Goal: Task Accomplishment & Management: Use online tool/utility

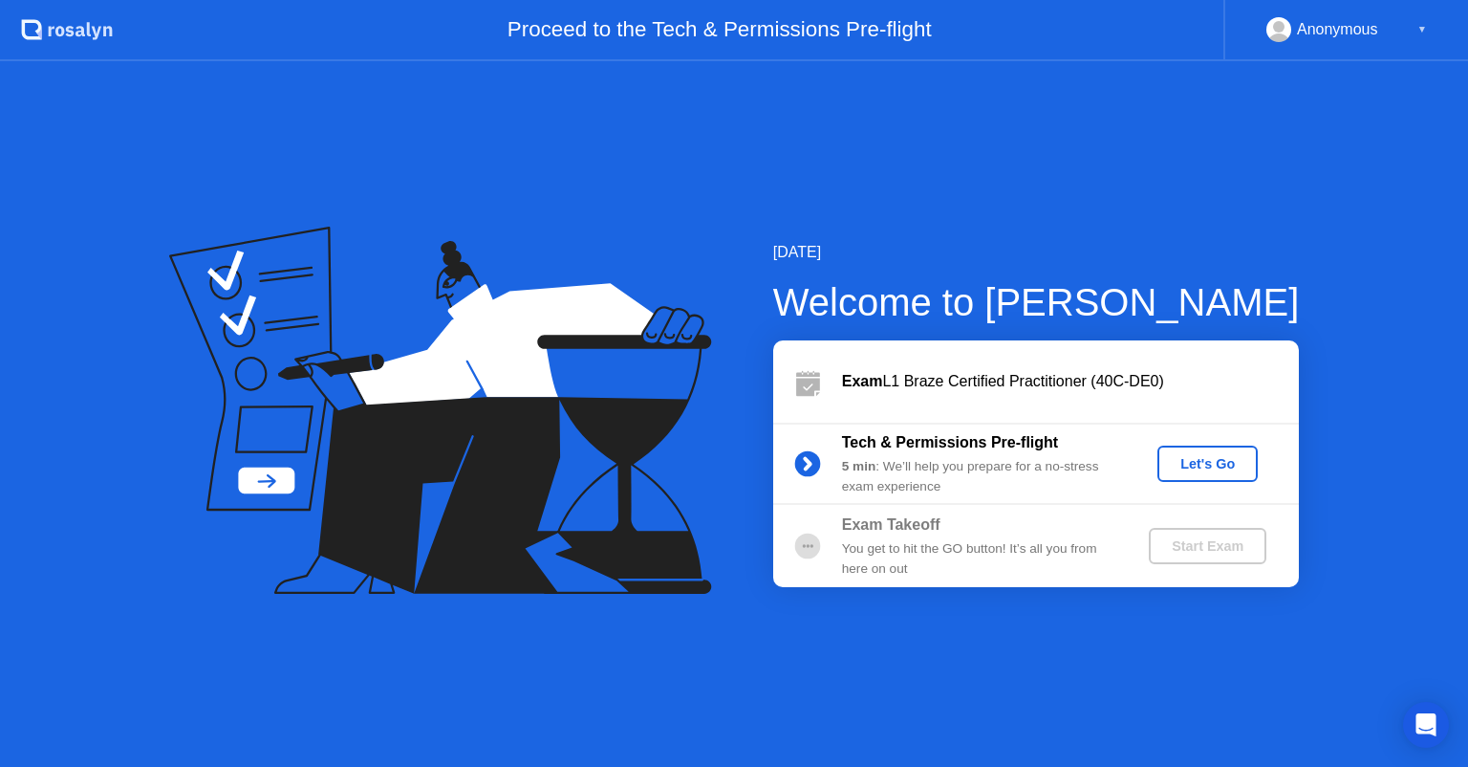
click at [1216, 456] on div "Let's Go" at bounding box center [1207, 463] width 85 height 15
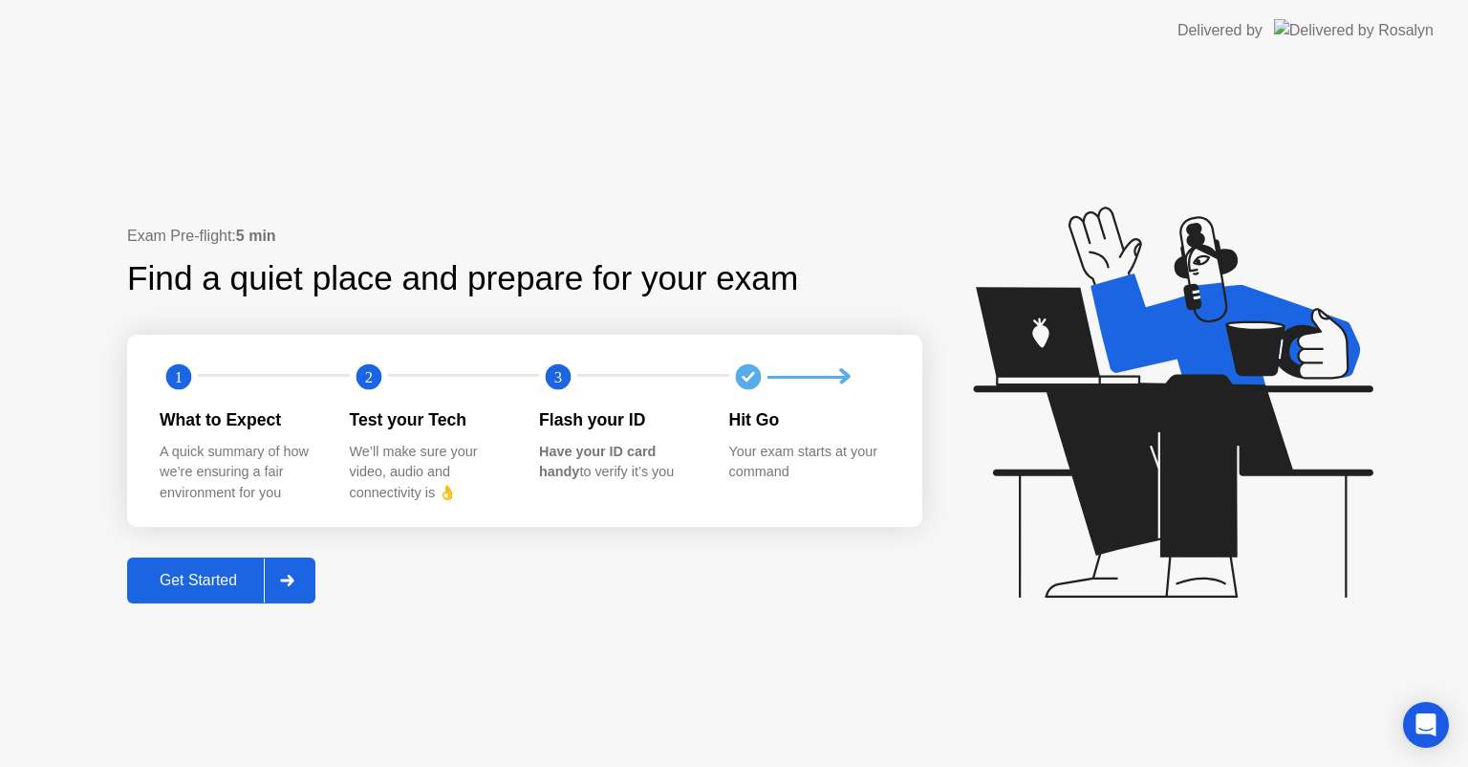
click at [207, 572] on div "Get Started" at bounding box center [198, 580] width 131 height 17
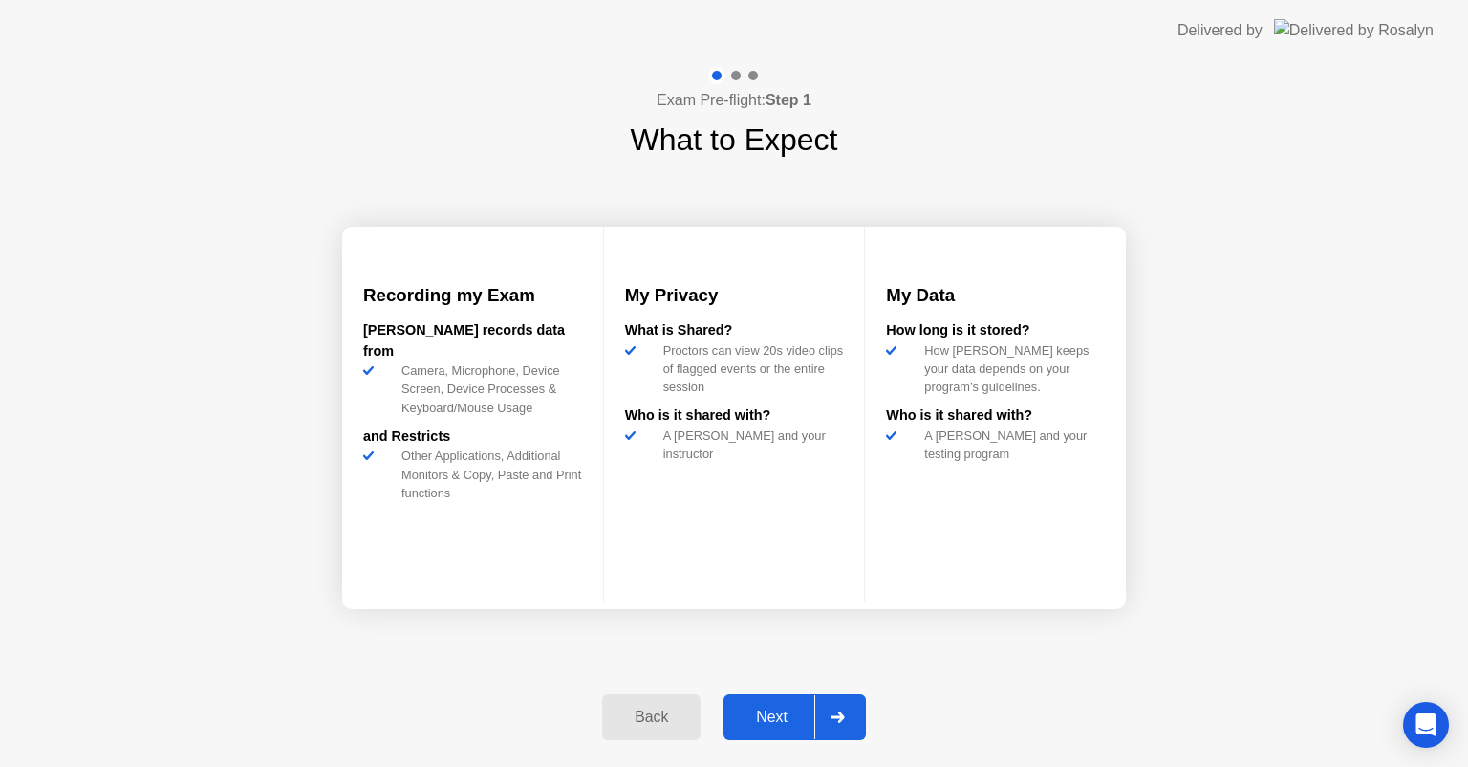
click at [790, 708] on div "Next" at bounding box center [771, 716] width 85 height 17
select select "Available cameras"
select select "Available speakers"
select select "Available microphones"
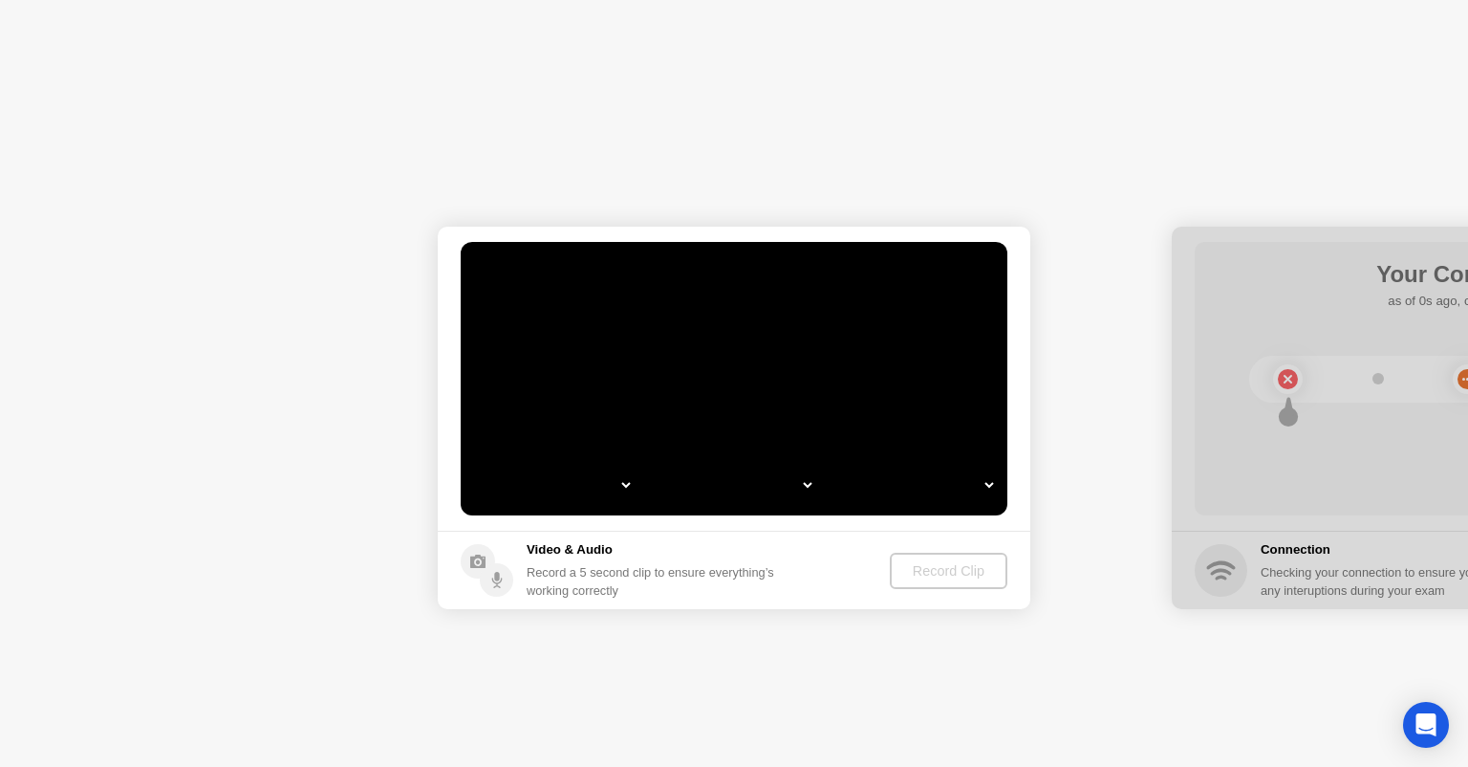
select select "**********"
select select "*******"
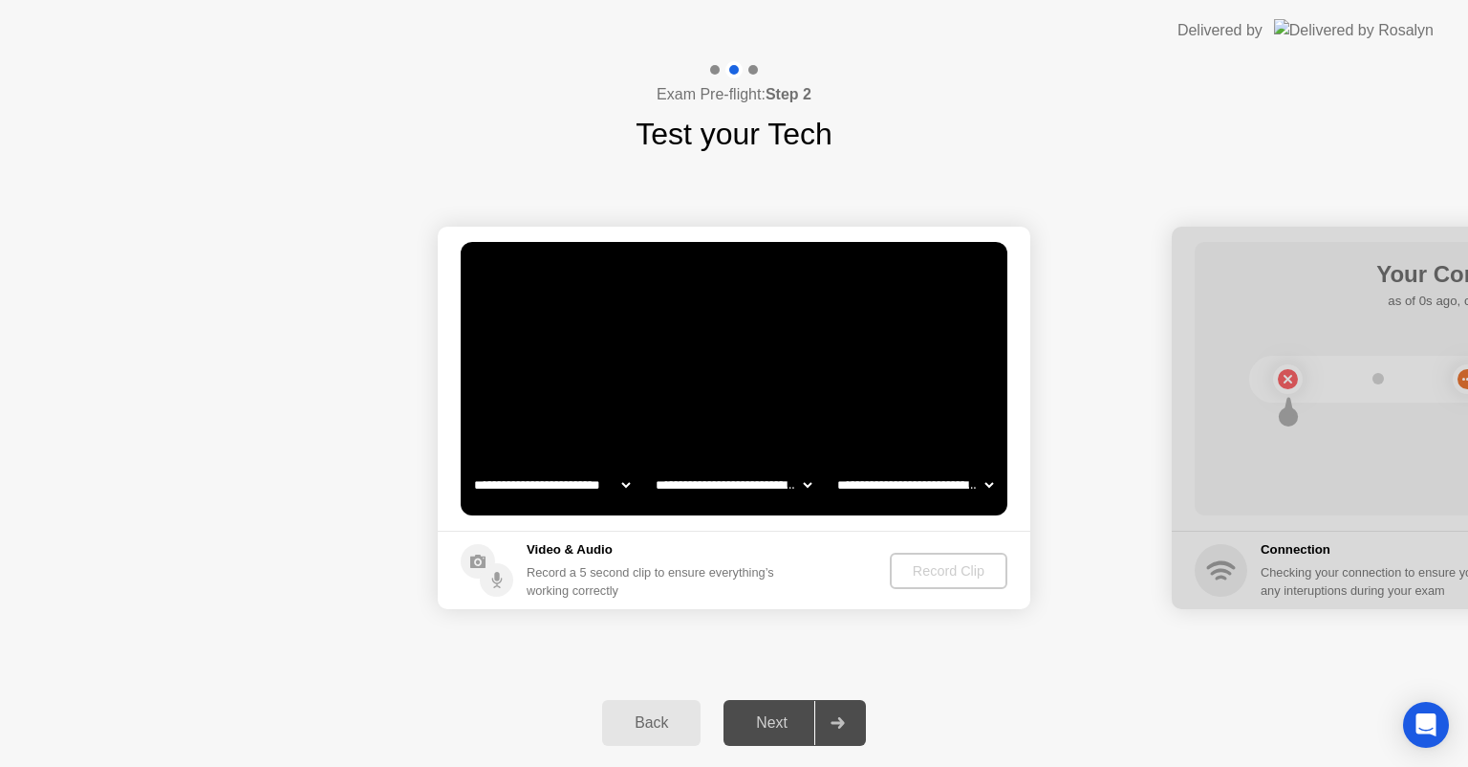
click at [604, 489] on select "**********" at bounding box center [551, 485] width 163 height 38
select select "**********"
click at [470, 466] on select "**********" at bounding box center [551, 485] width 163 height 38
click at [921, 575] on div "Record Clip" at bounding box center [950, 570] width 102 height 15
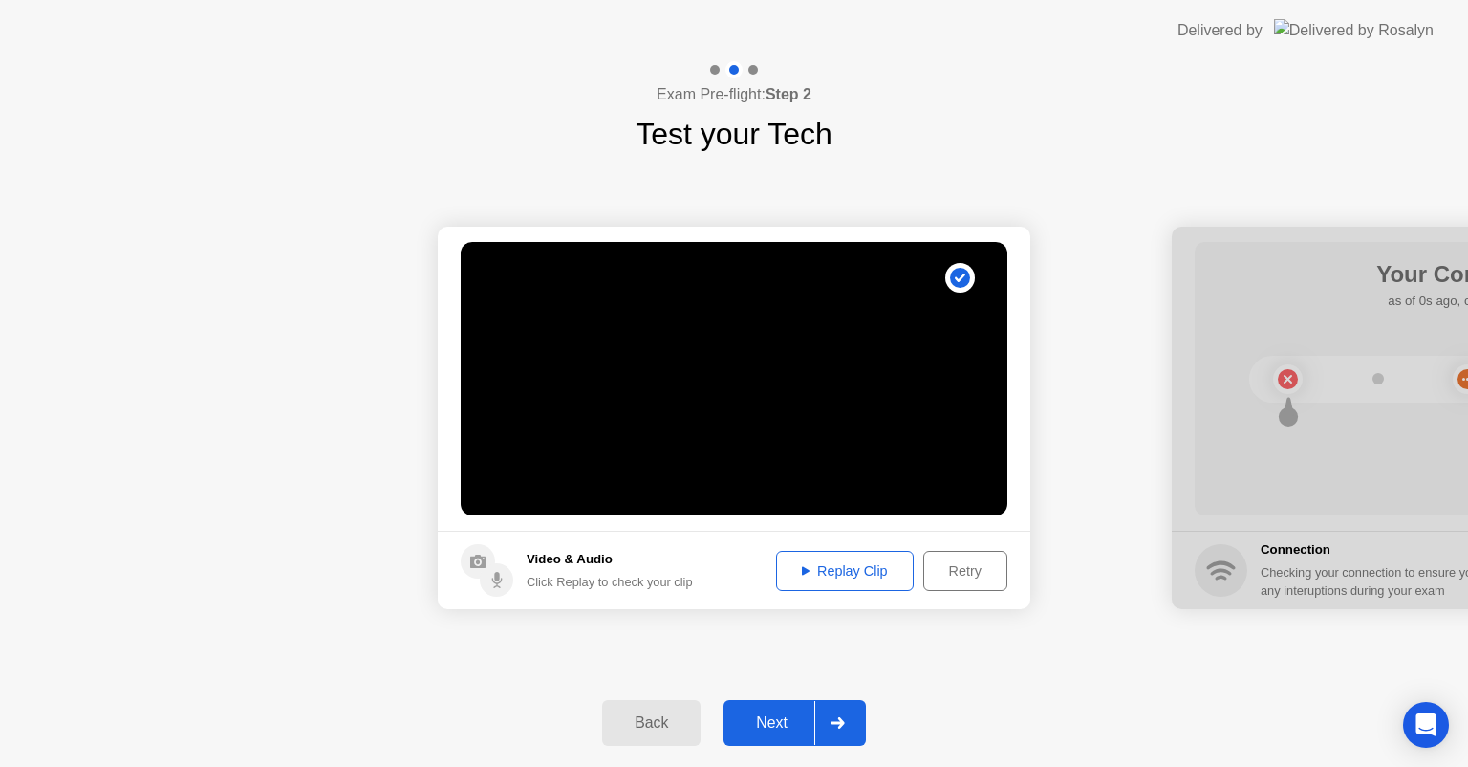
click at [784, 717] on div "Next" at bounding box center [771, 722] width 85 height 17
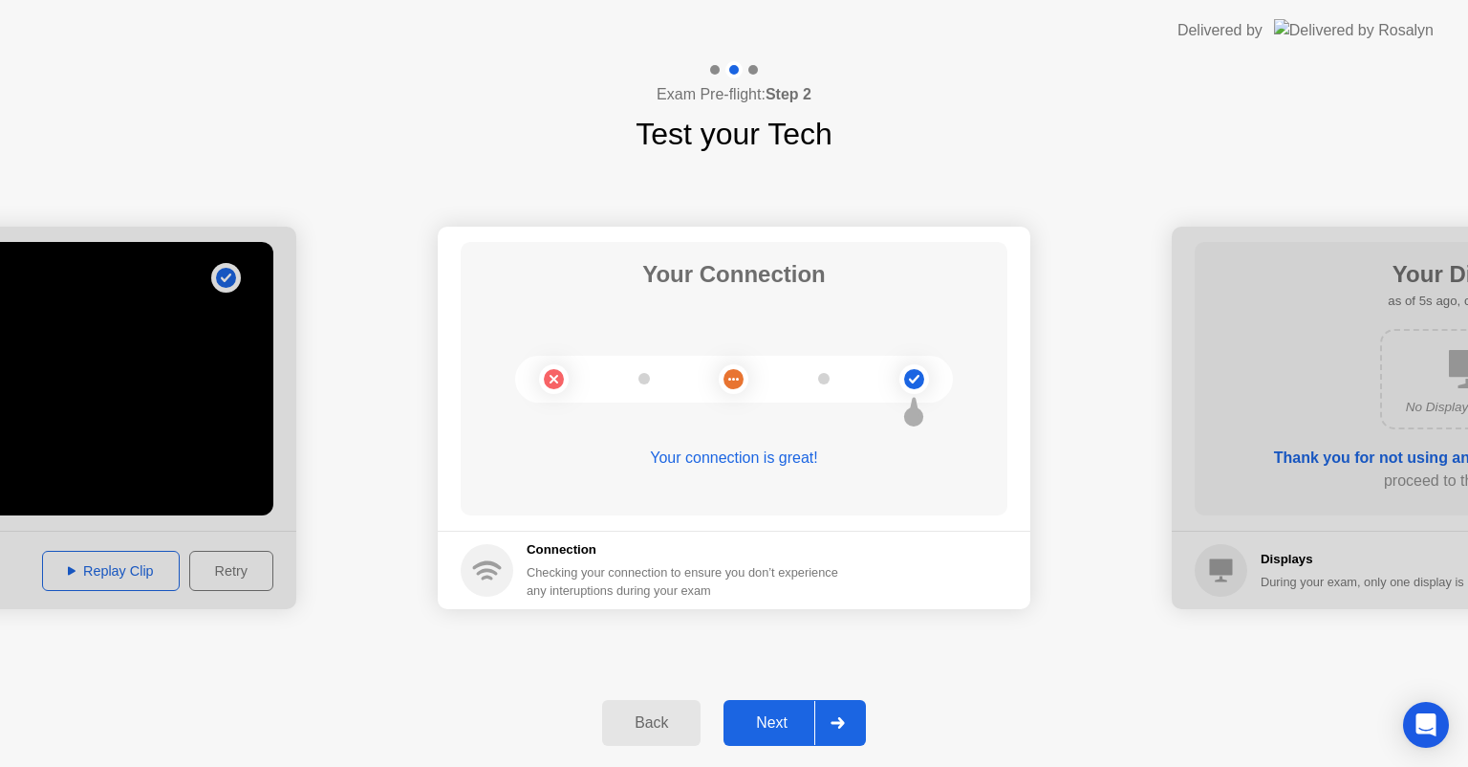
click at [825, 718] on div at bounding box center [838, 723] width 46 height 44
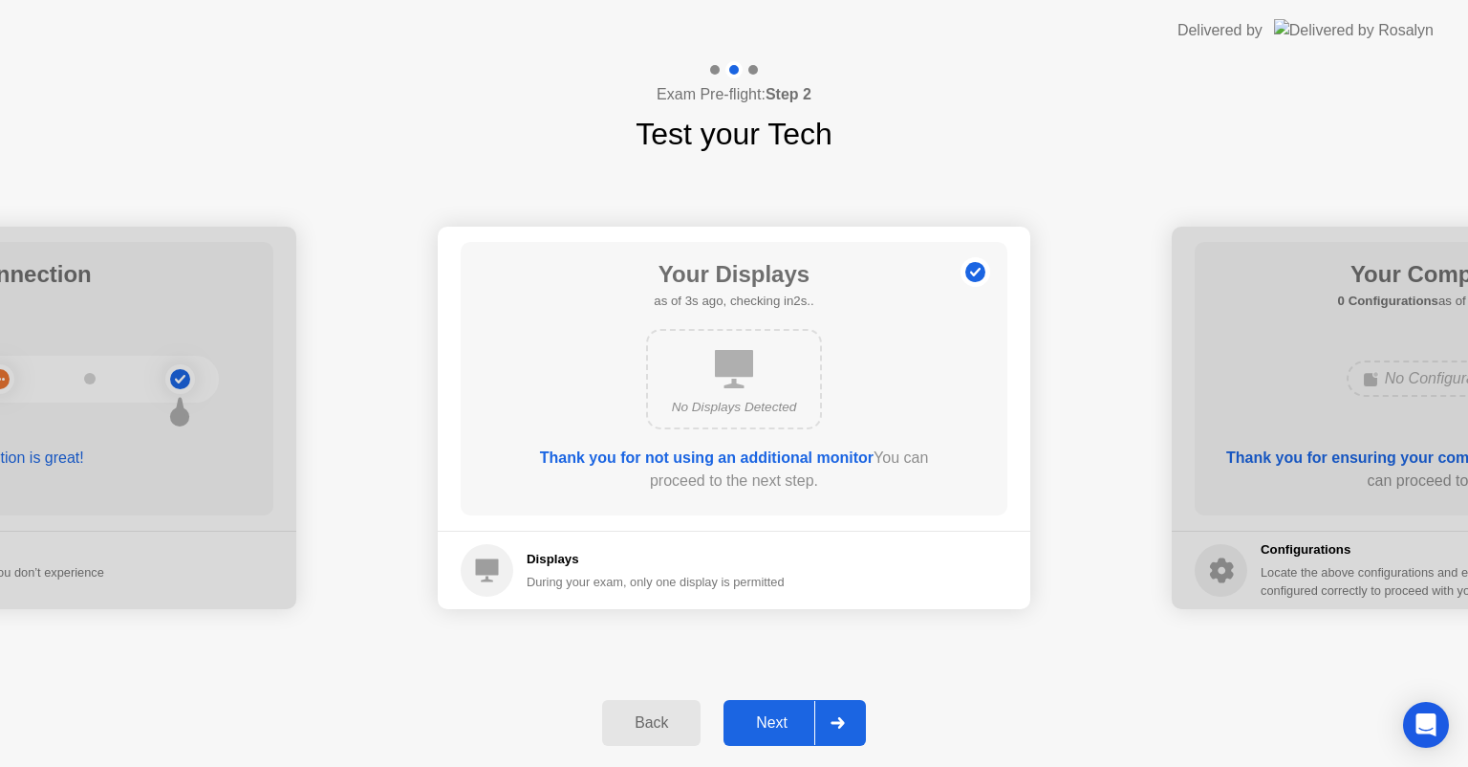
click at [828, 719] on div at bounding box center [838, 723] width 46 height 44
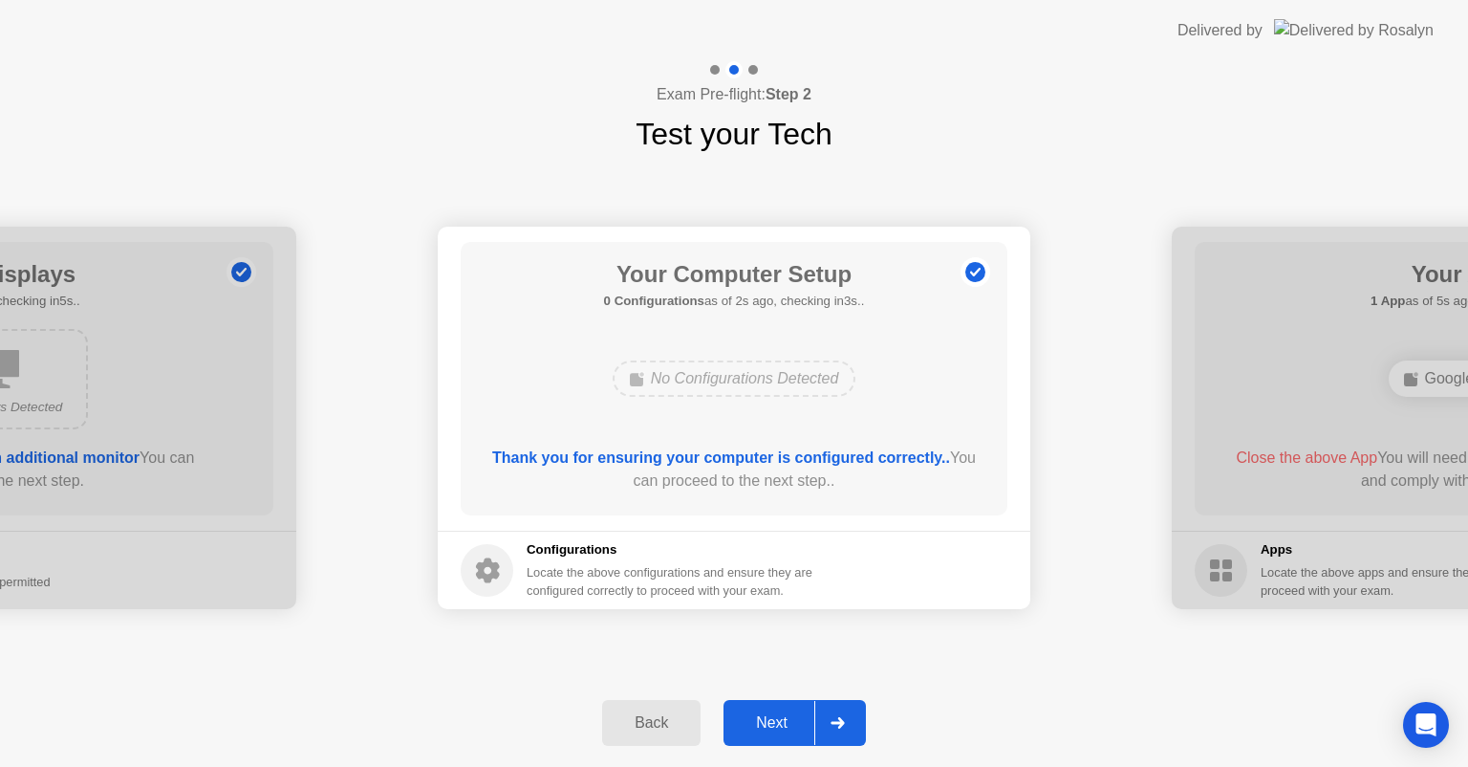
click at [828, 721] on div at bounding box center [838, 723] width 46 height 44
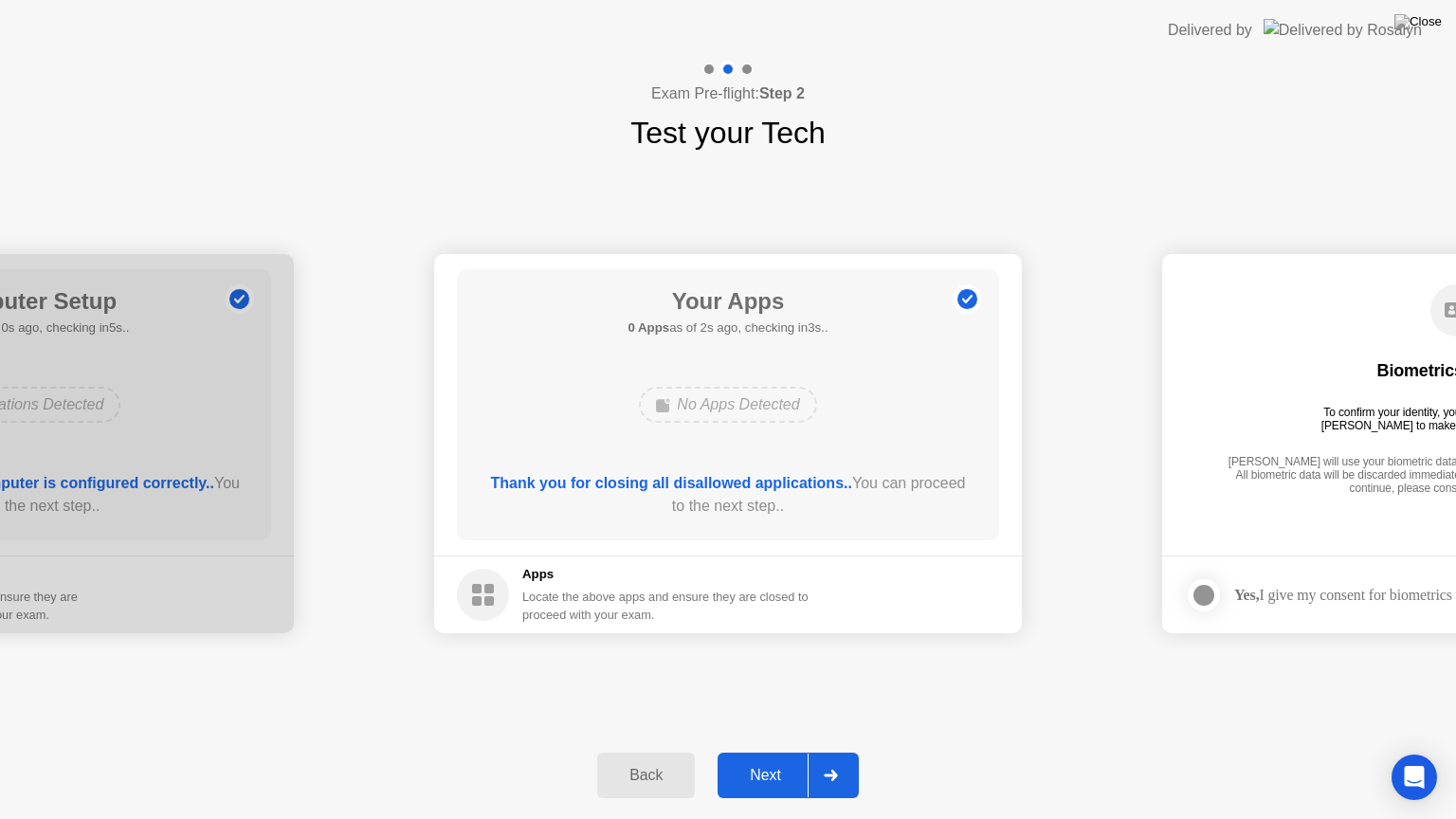
click at [834, 760] on icon at bounding box center [830, 774] width 13 height 11
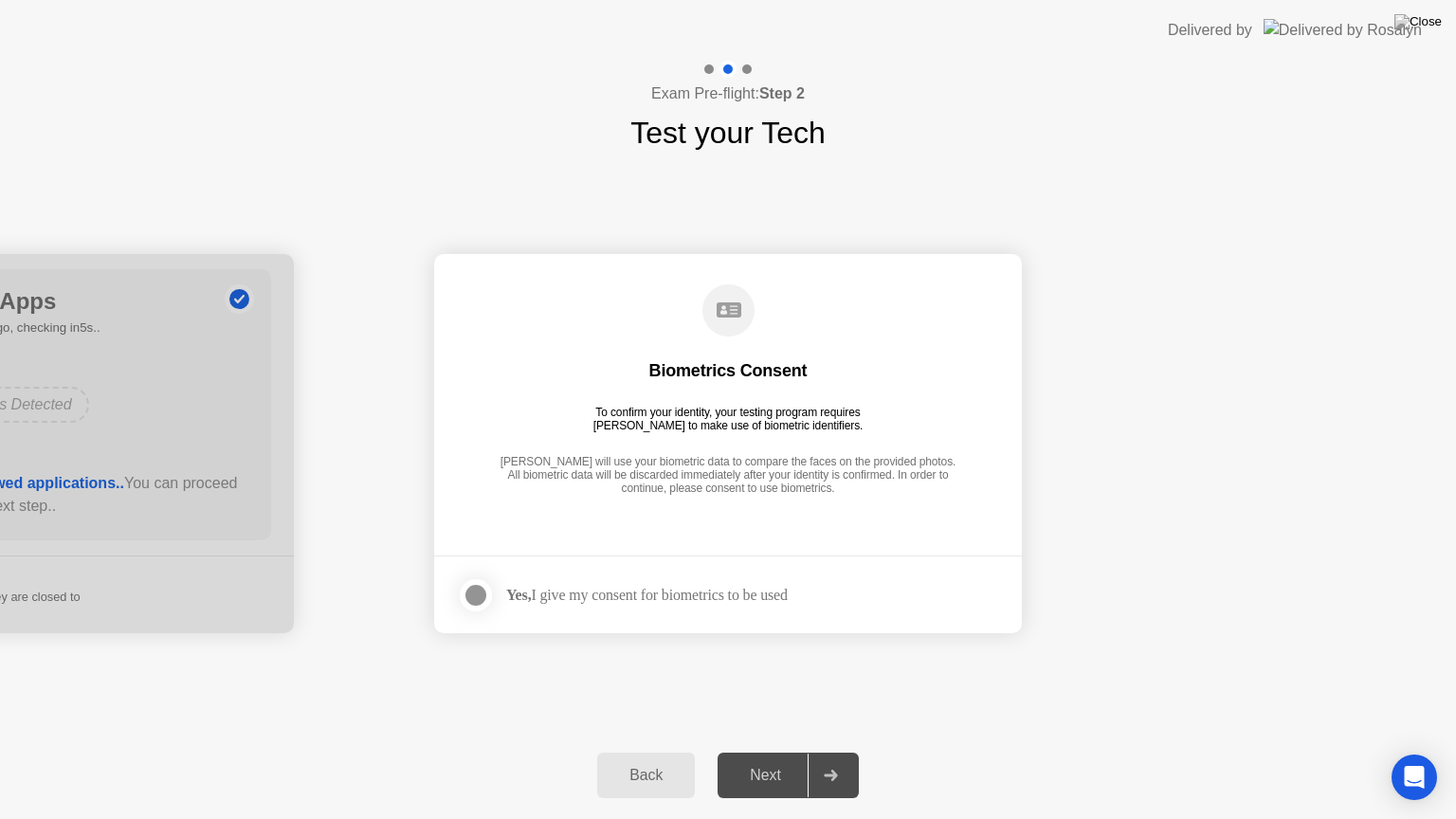
click at [478, 604] on div at bounding box center [475, 595] width 23 height 23
click at [830, 760] on div at bounding box center [831, 775] width 46 height 44
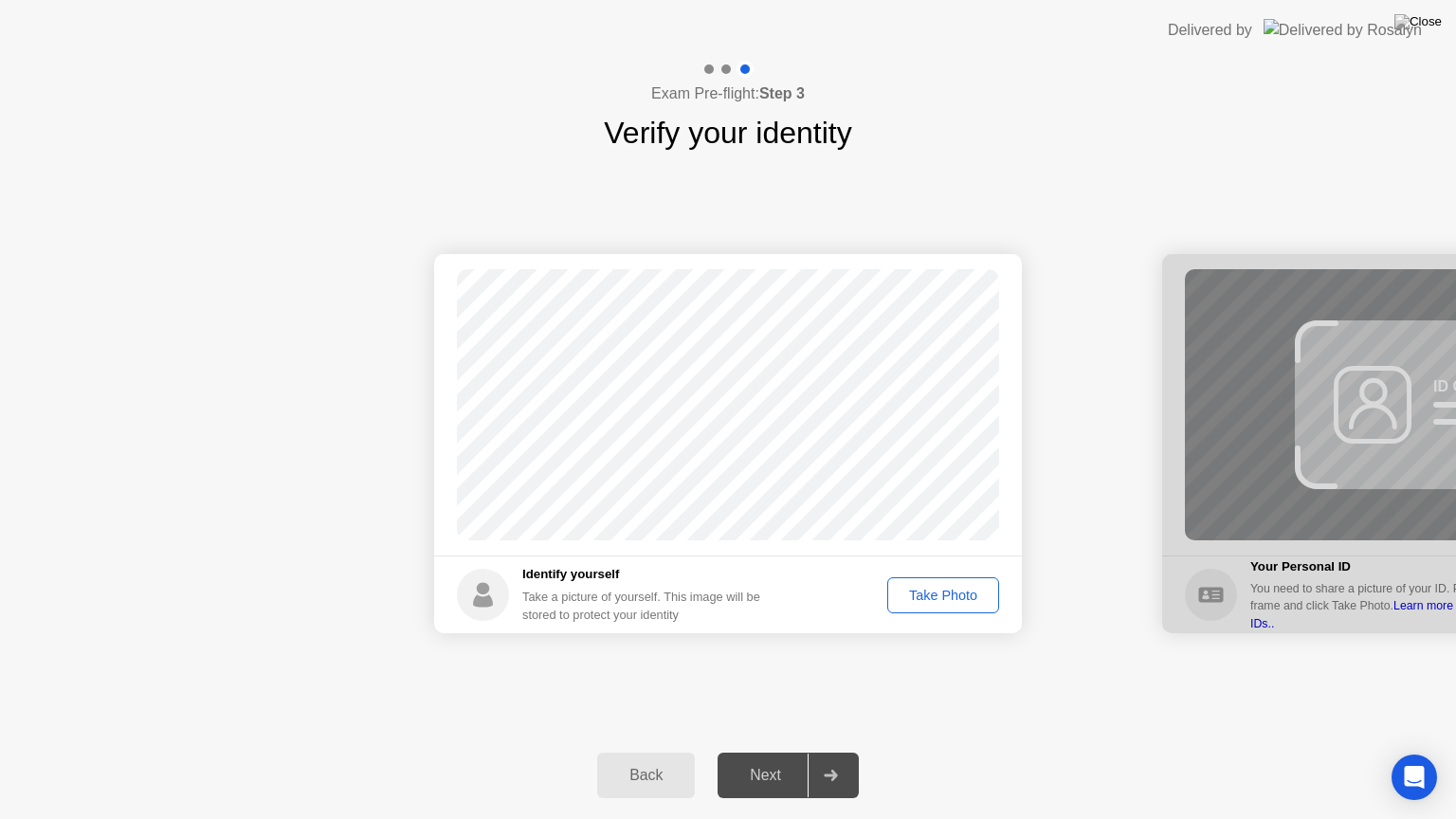
click at [935, 608] on button "Take Photo" at bounding box center [943, 595] width 112 height 36
click at [764, 760] on button "Next" at bounding box center [789, 775] width 141 height 46
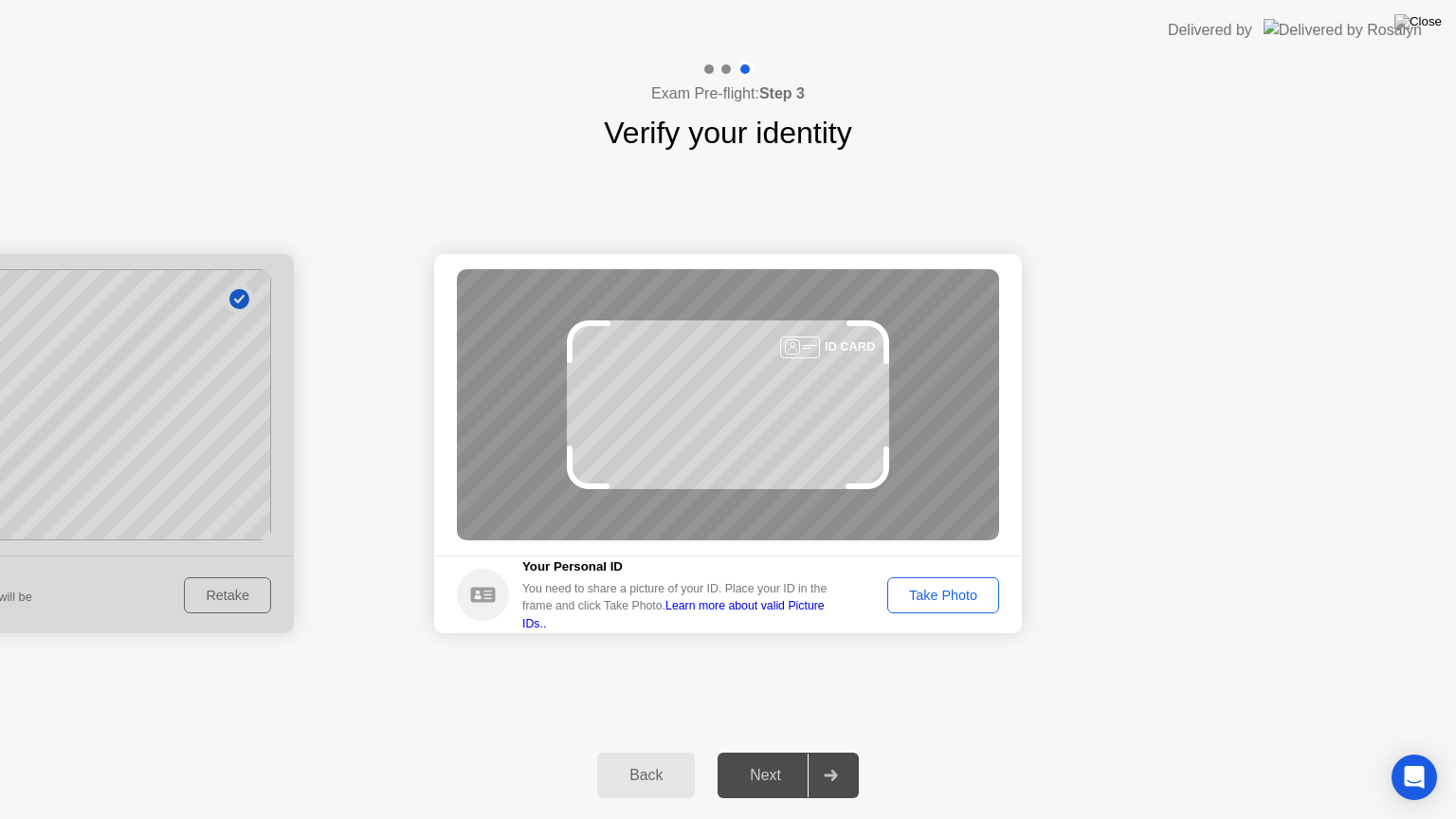
click at [924, 607] on button "Take Photo" at bounding box center [943, 595] width 112 height 36
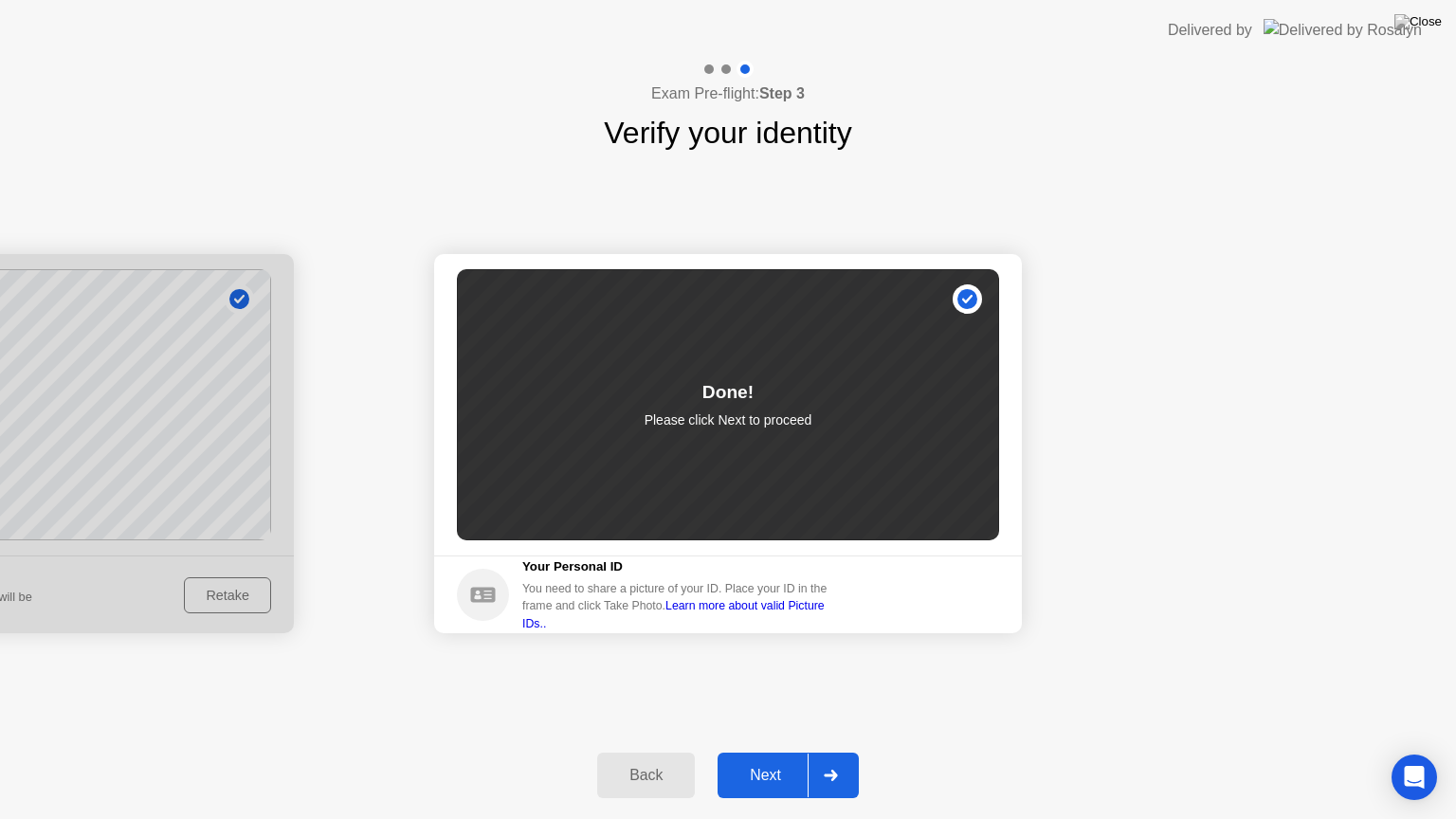
click at [754, 760] on div "Next" at bounding box center [765, 774] width 84 height 17
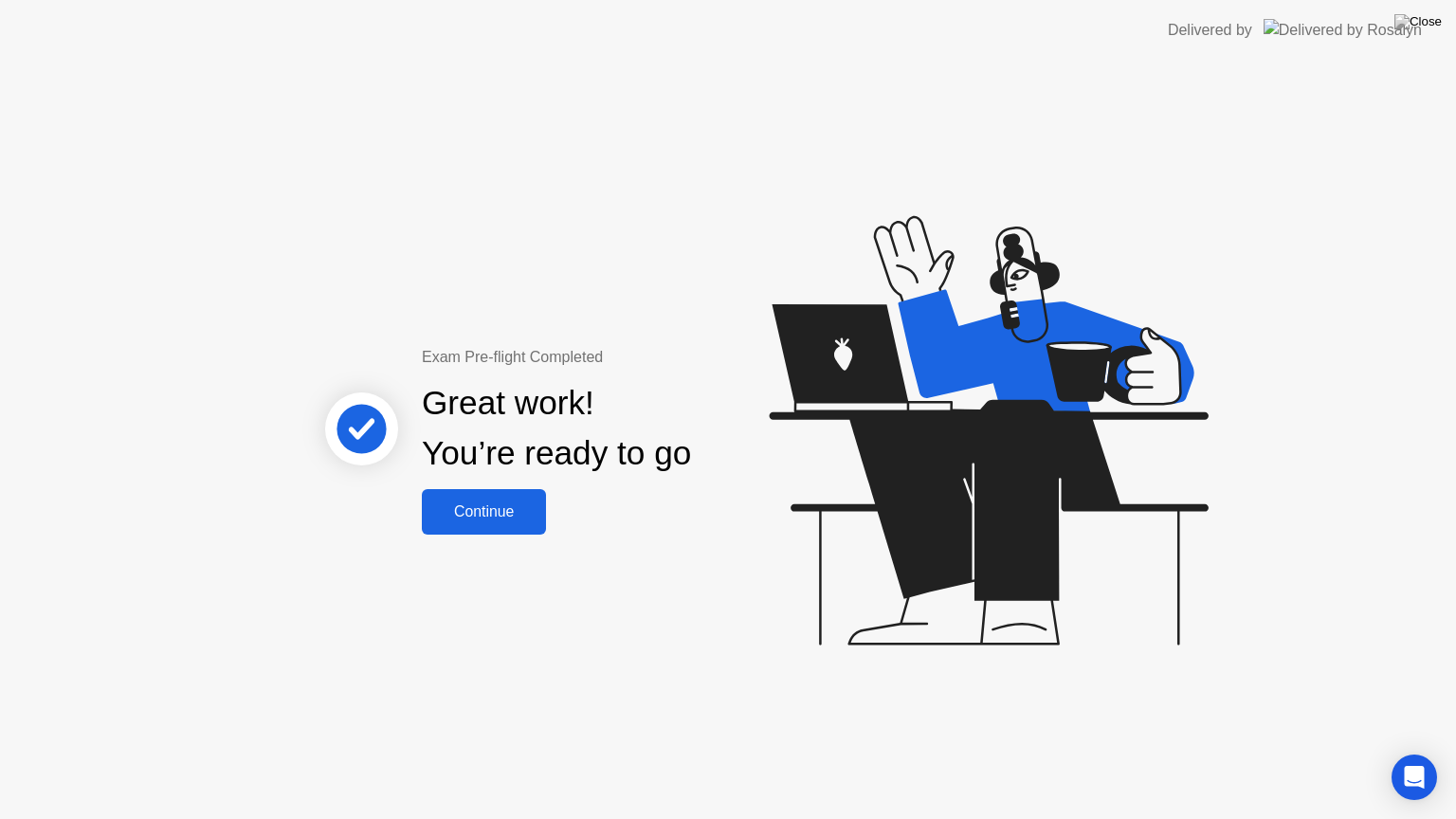
click at [482, 511] on div "Continue" at bounding box center [484, 512] width 113 height 17
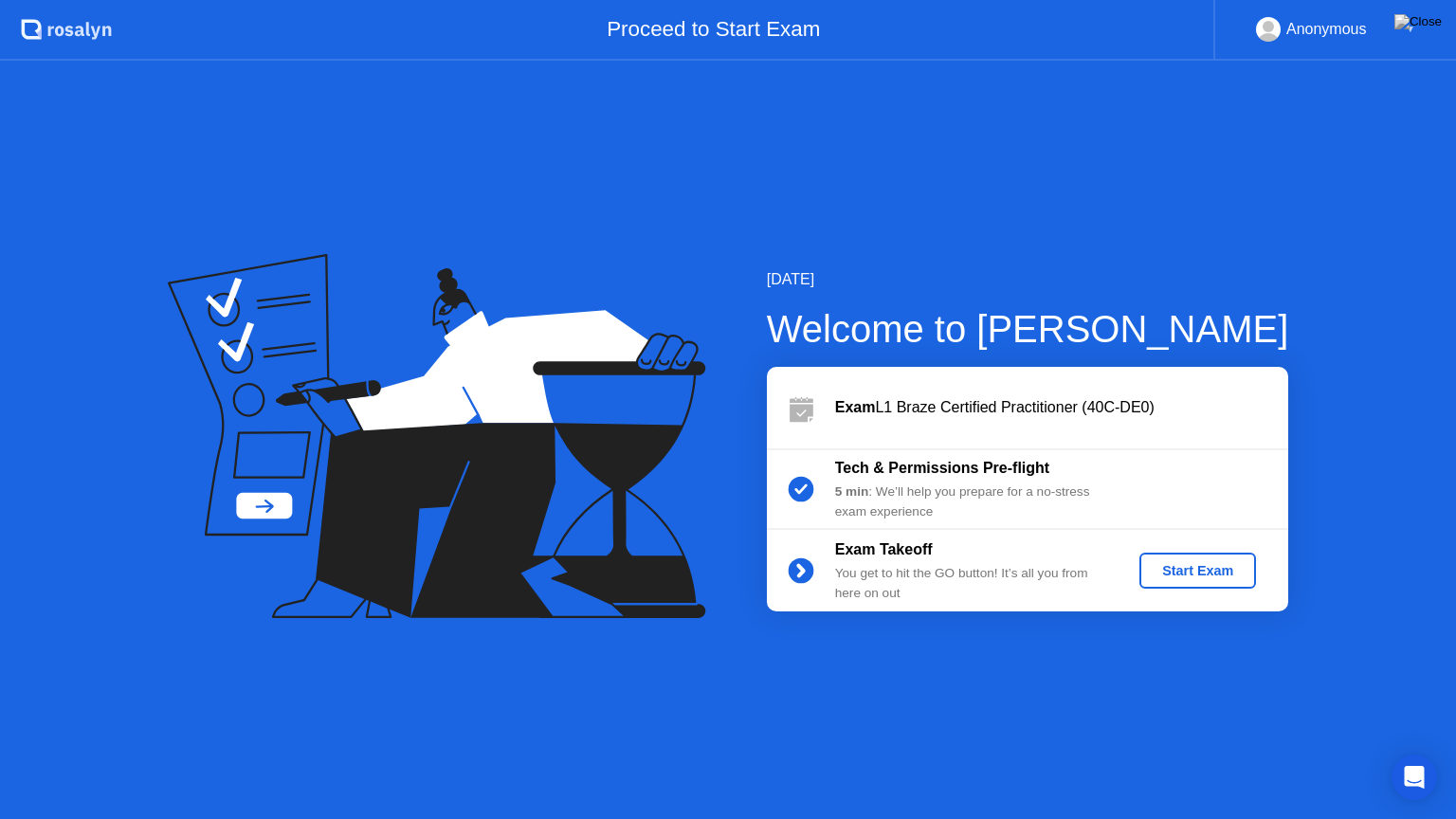
click at [1227, 565] on div "Start Exam" at bounding box center [1198, 570] width 101 height 15
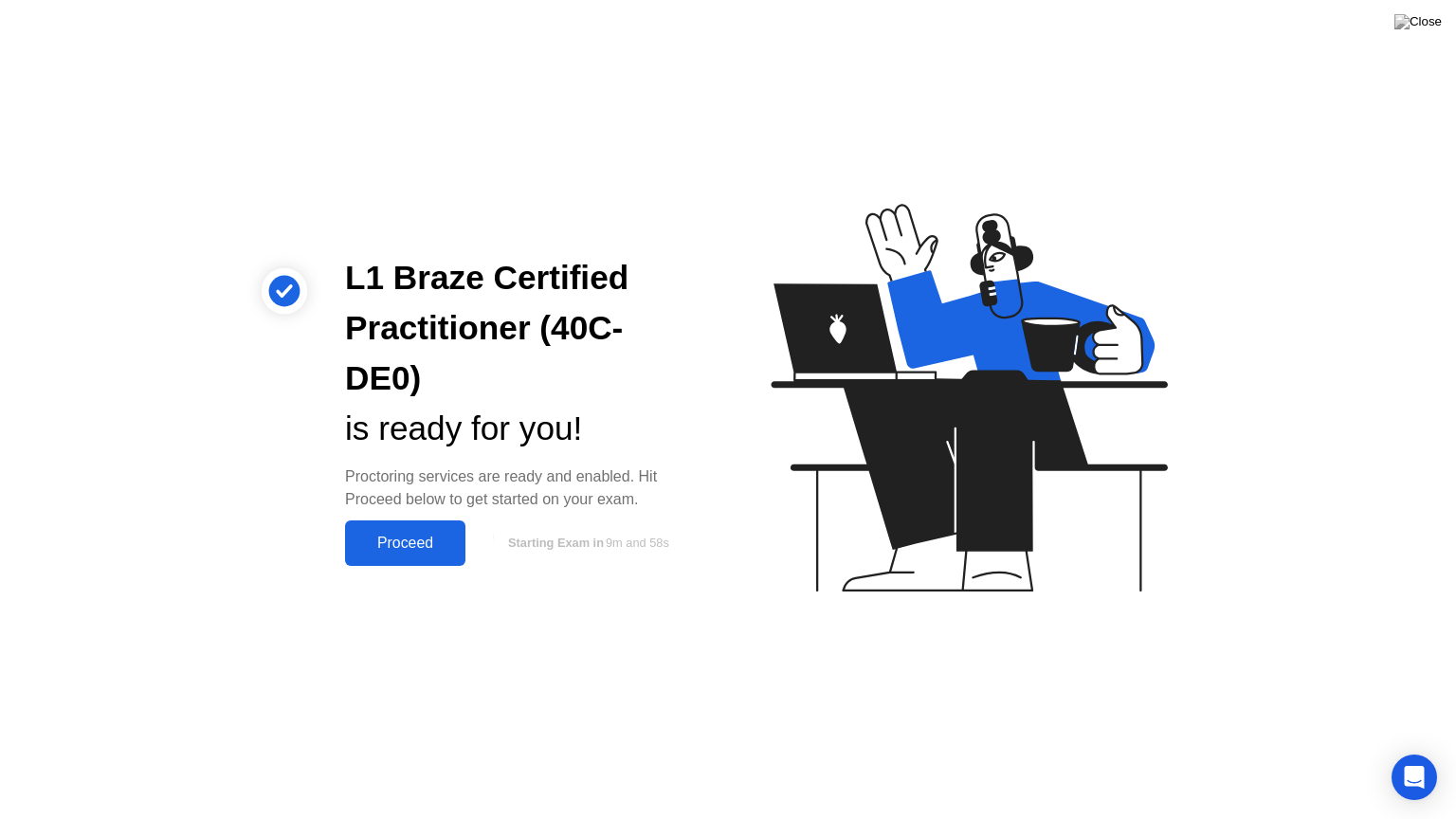
click at [372, 534] on div "Proceed" at bounding box center [406, 542] width 109 height 17
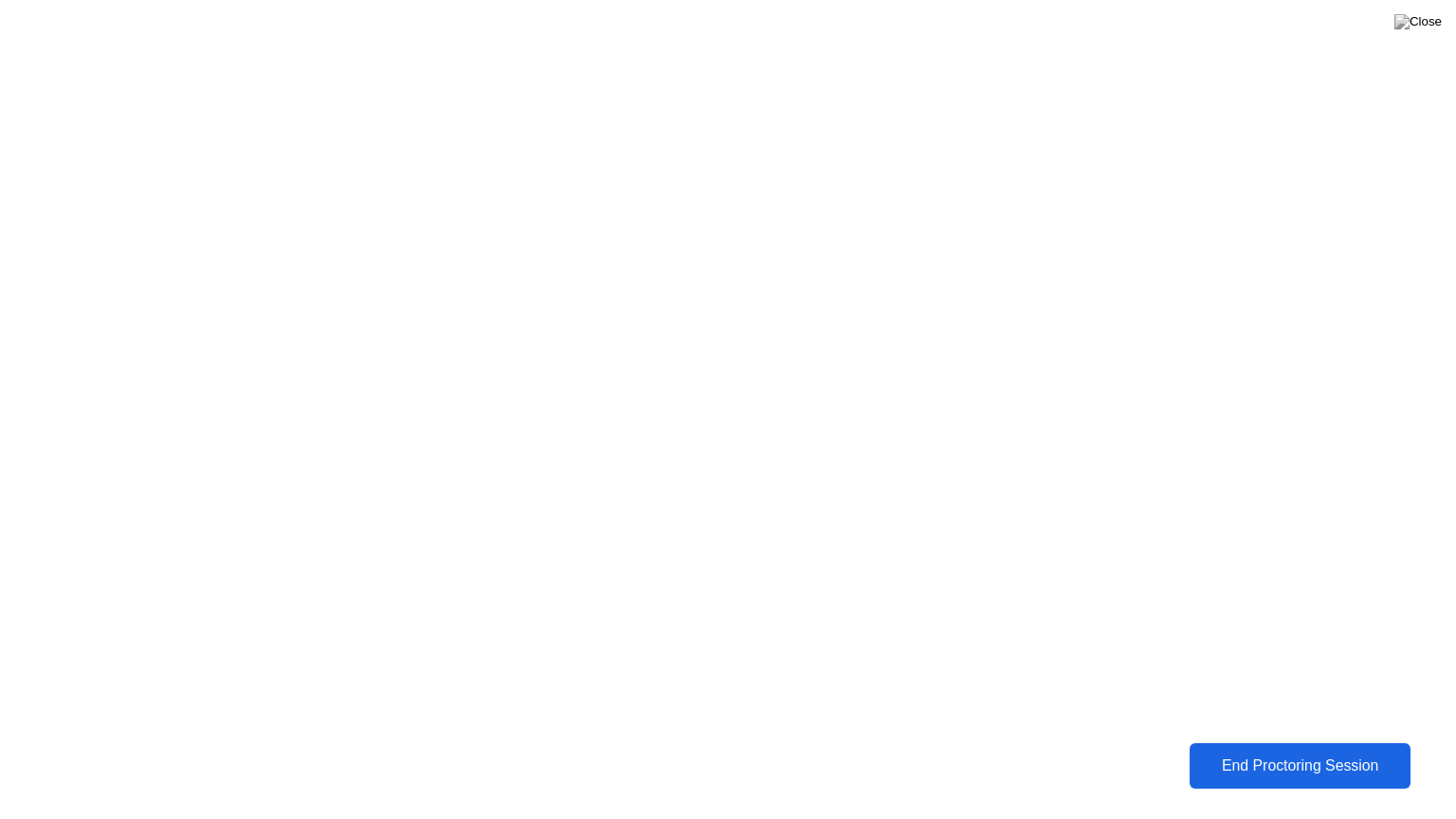
click at [1316, 760] on button "End Proctoring Session" at bounding box center [1300, 766] width 222 height 46
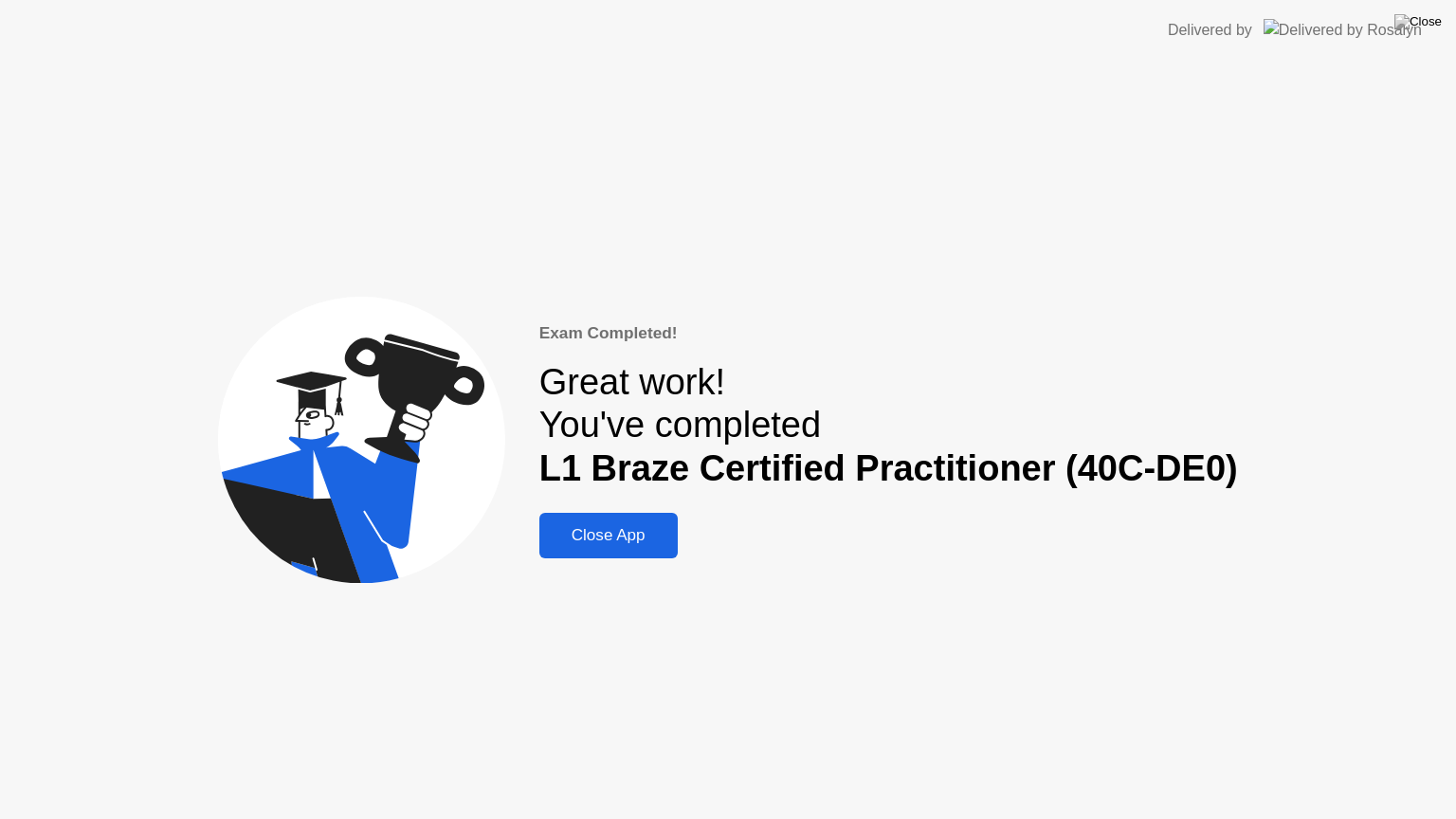
click at [578, 534] on div "Close App" at bounding box center [609, 535] width 127 height 19
click at [616, 532] on div "Close App" at bounding box center [609, 535] width 127 height 19
